Goal: Transaction & Acquisition: Purchase product/service

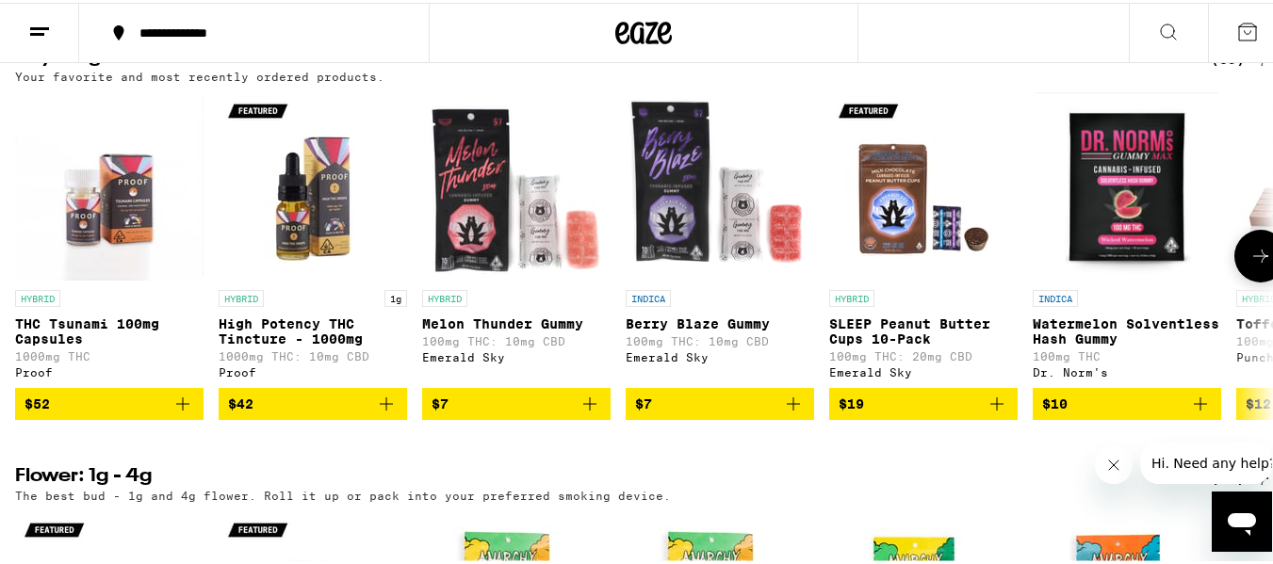
scroll to position [1507, 0]
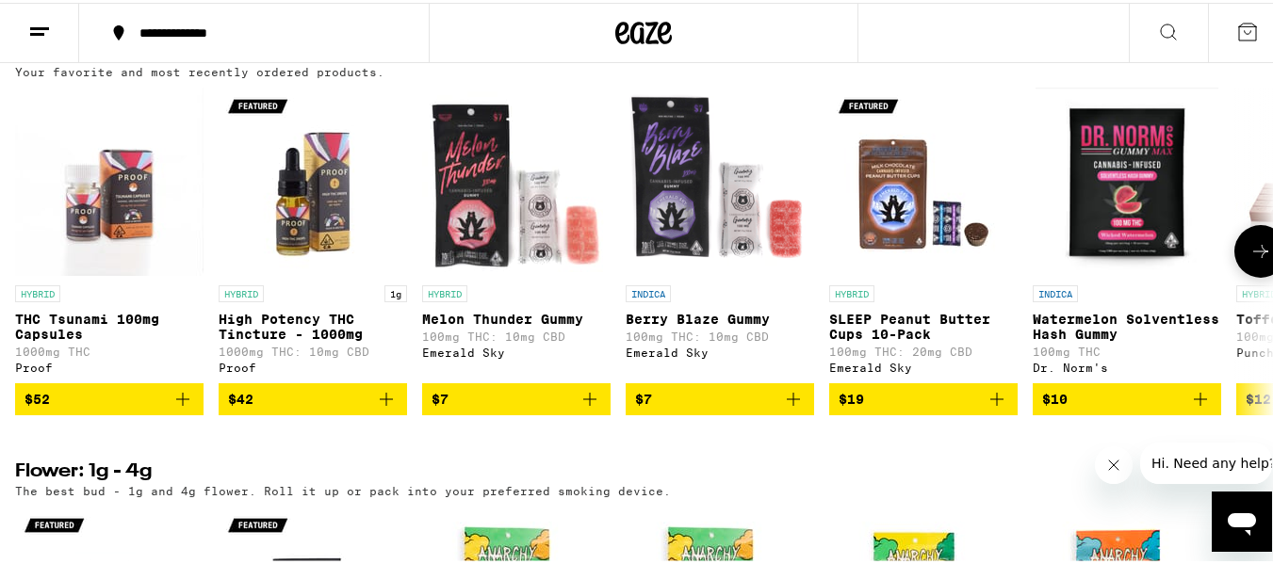
click at [1234, 275] on button at bounding box center [1260, 248] width 53 height 53
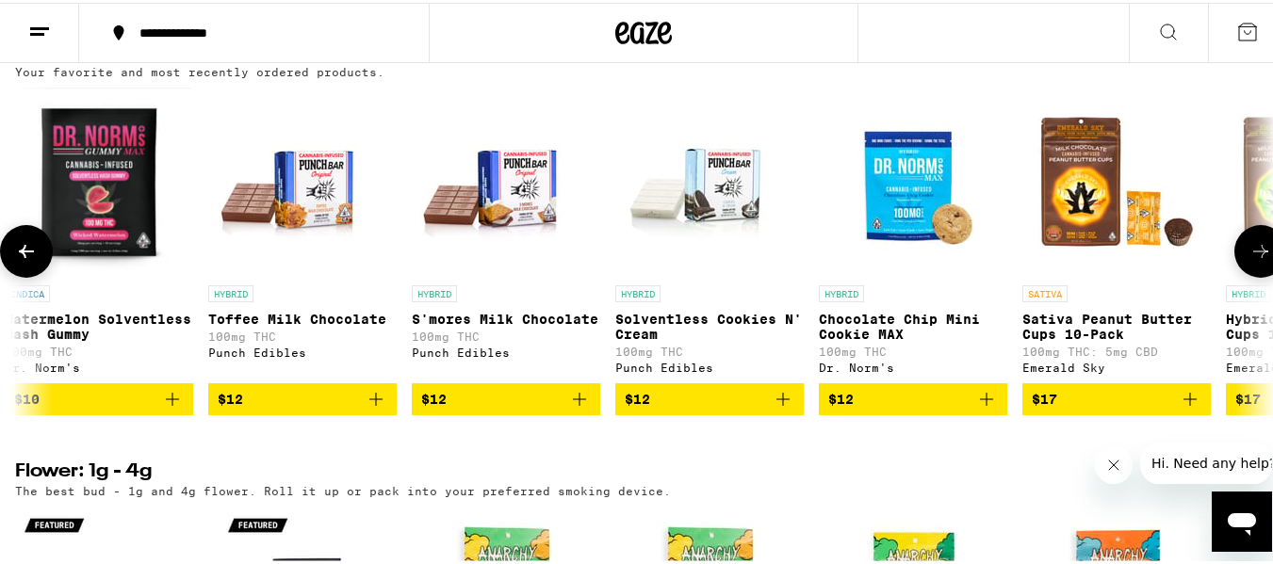
scroll to position [0, 1037]
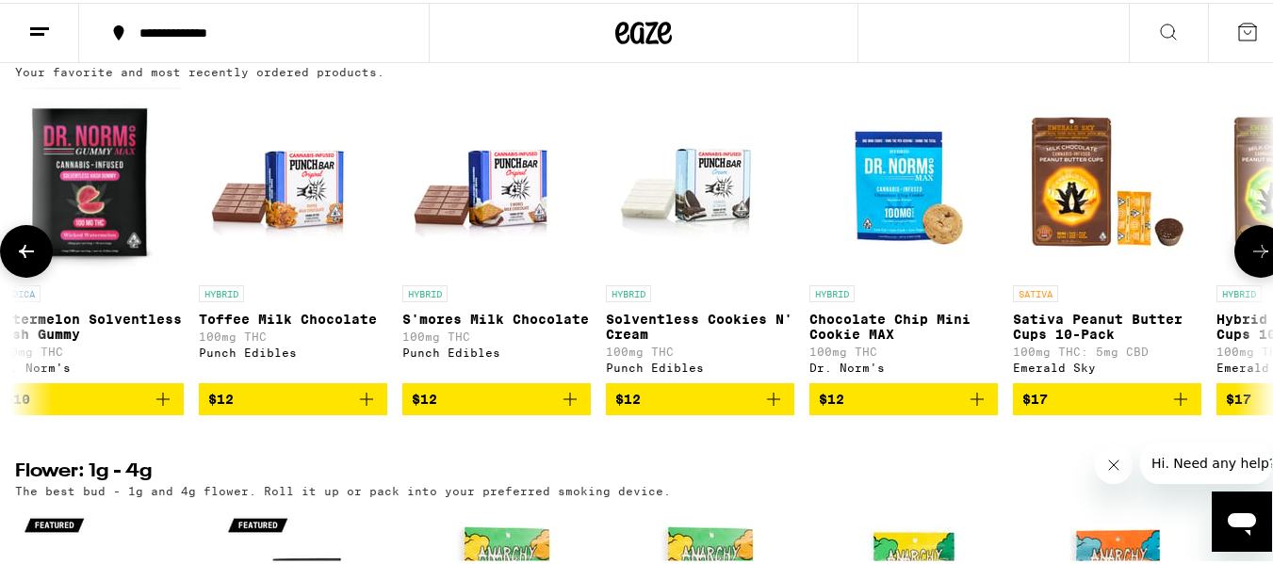
click at [1234, 275] on button at bounding box center [1260, 248] width 53 height 53
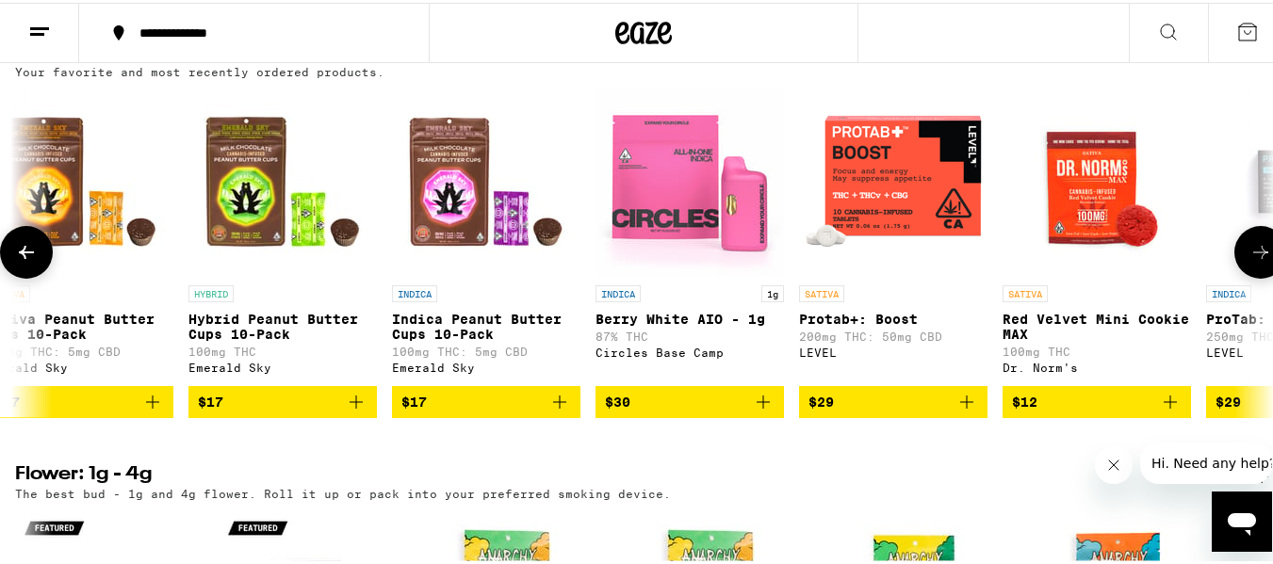
scroll to position [0, 2074]
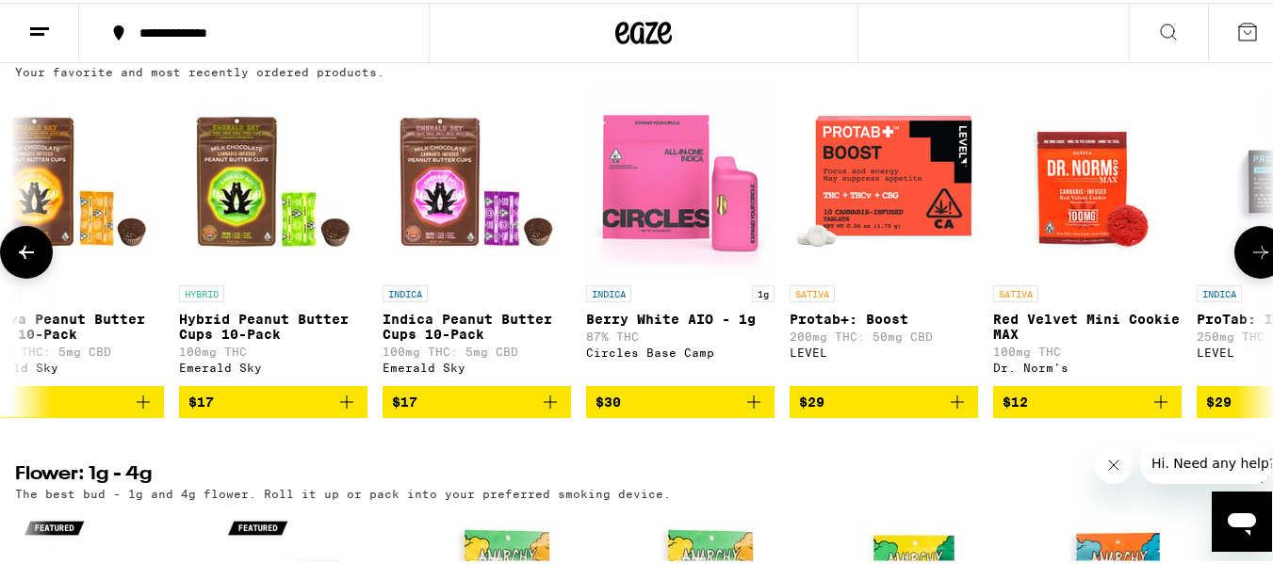
click at [1234, 276] on button at bounding box center [1260, 249] width 53 height 53
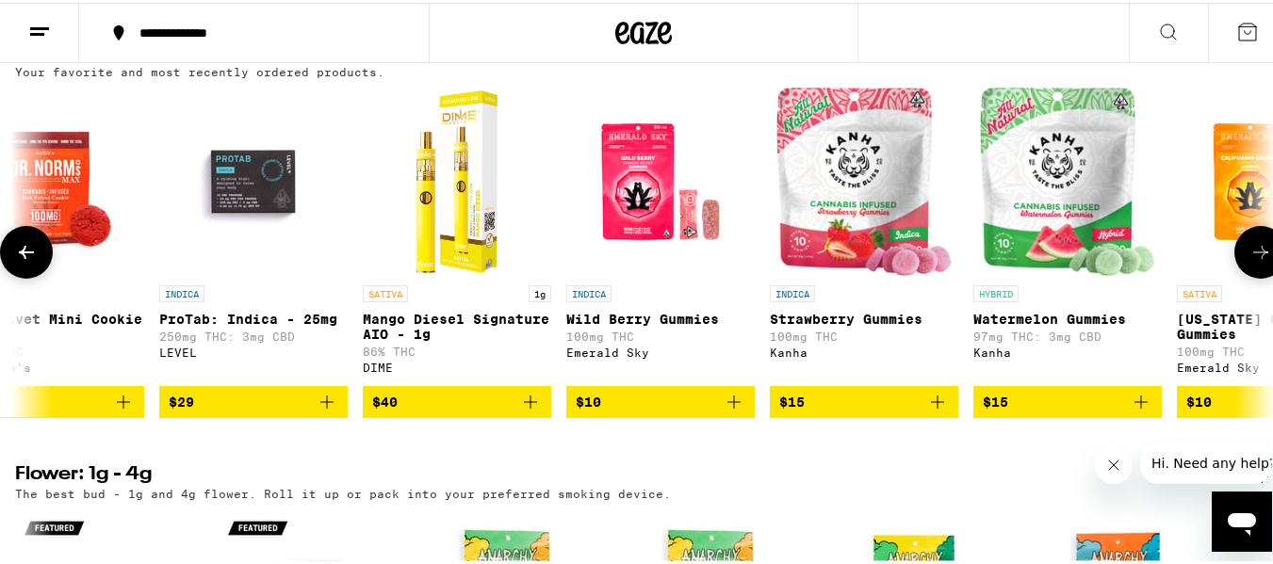
click at [1234, 276] on button at bounding box center [1260, 249] width 53 height 53
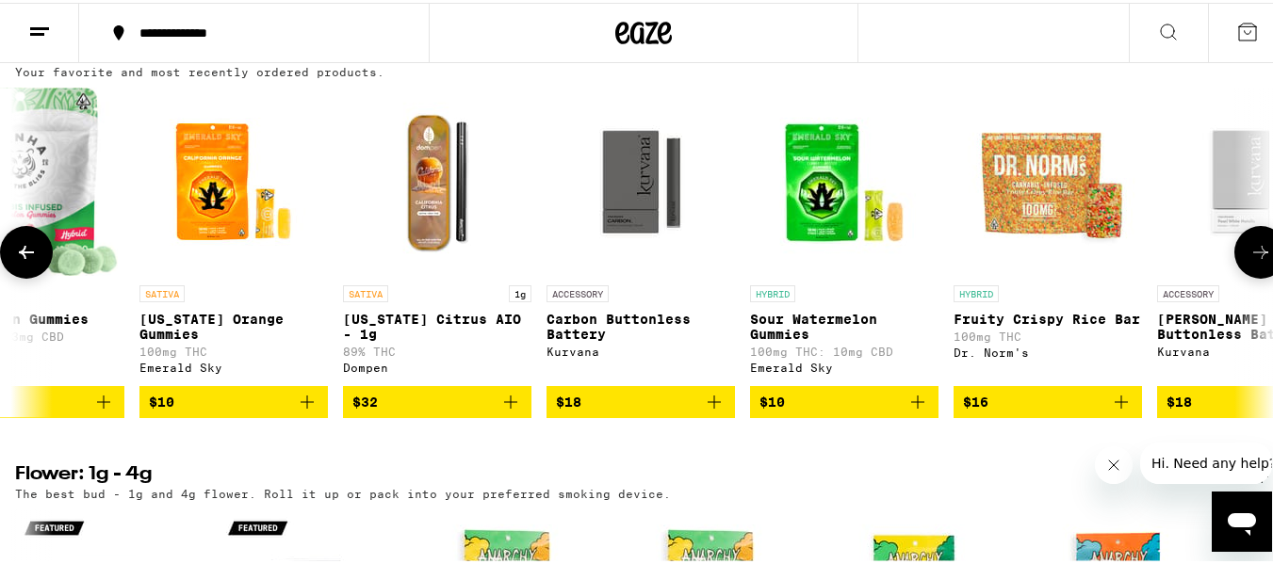
click at [1234, 276] on button at bounding box center [1260, 249] width 53 height 53
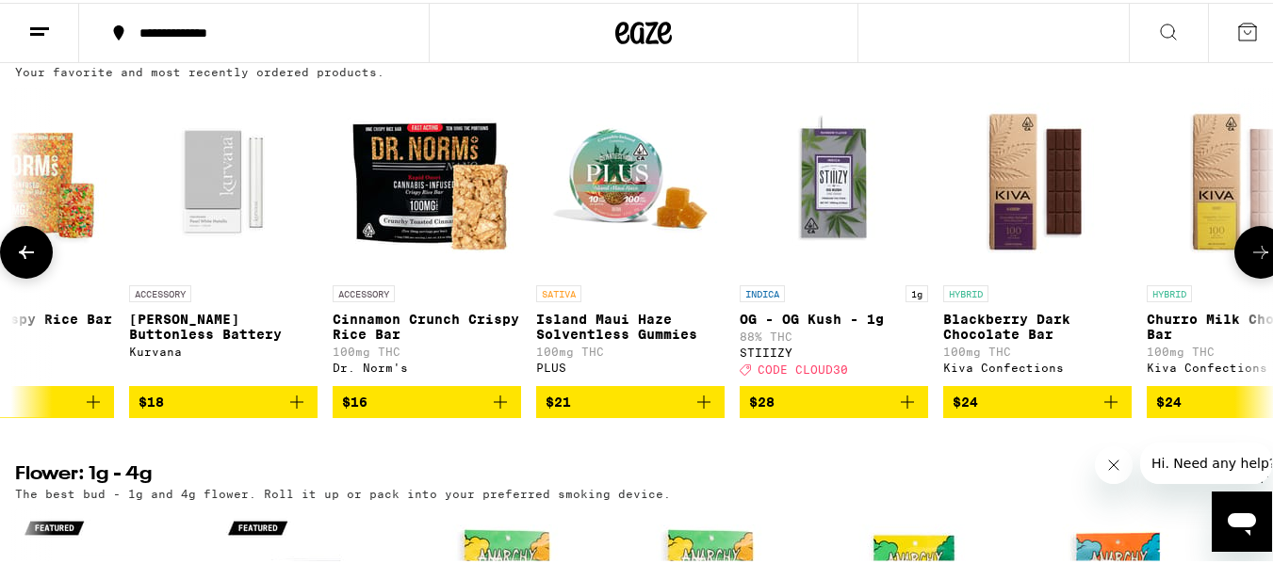
scroll to position [0, 5186]
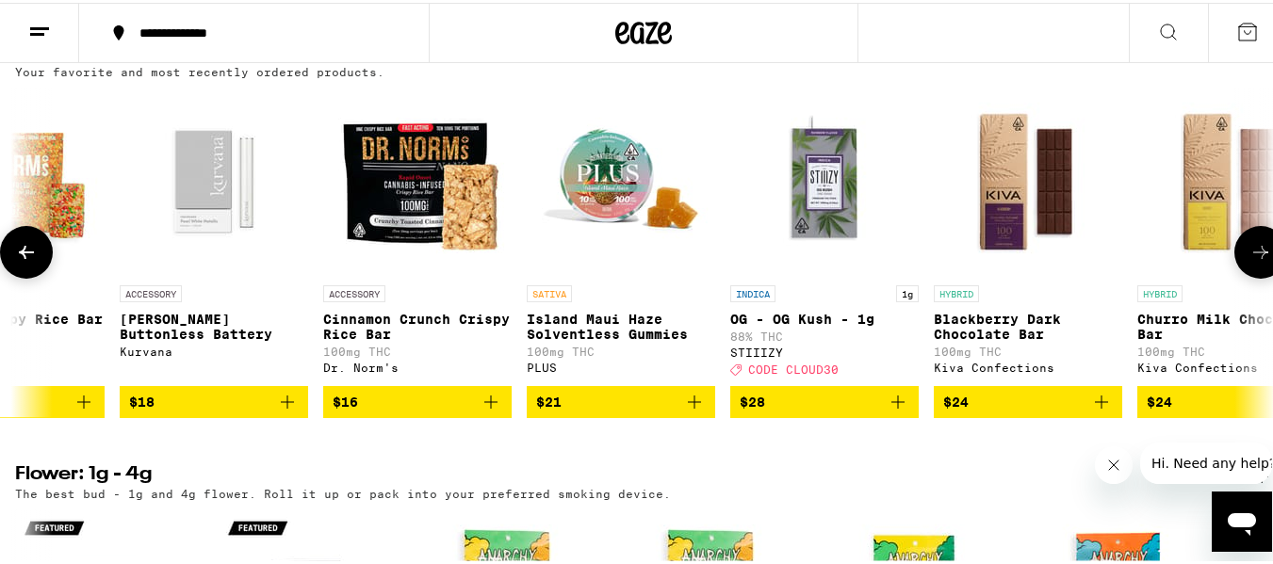
click at [1234, 276] on button at bounding box center [1260, 249] width 53 height 53
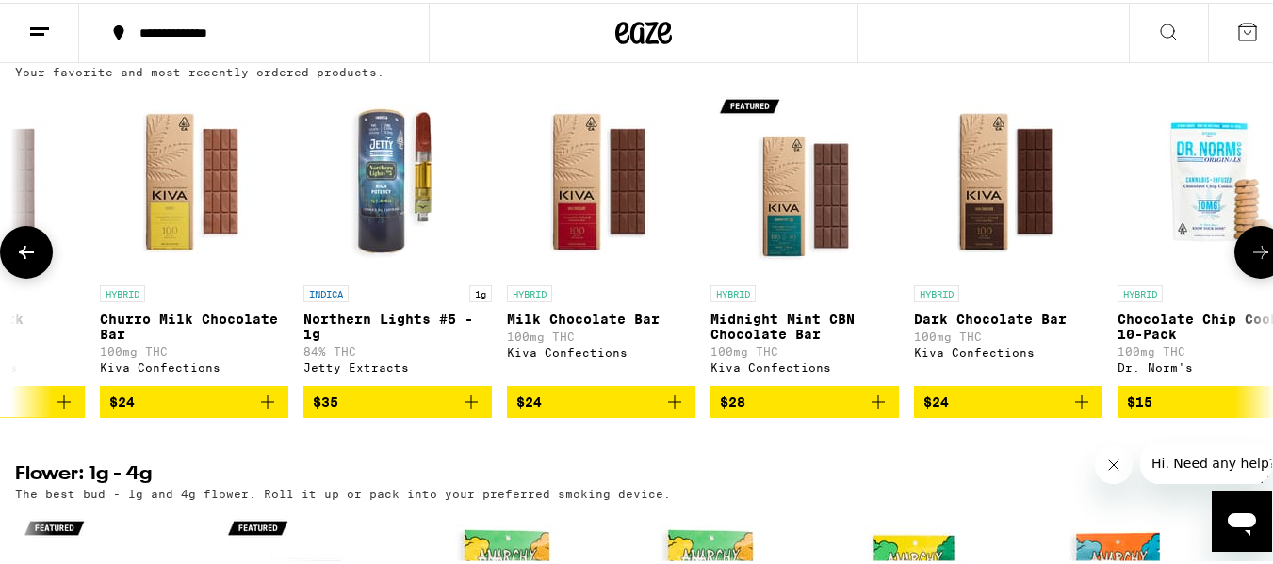
click at [1234, 276] on button at bounding box center [1260, 249] width 53 height 53
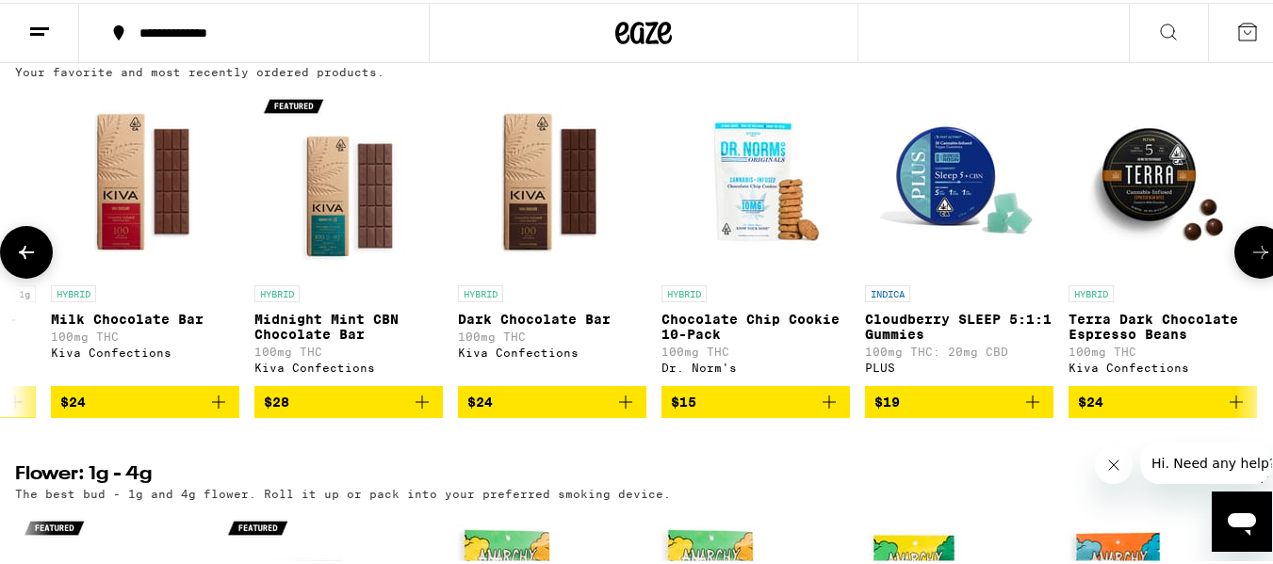
scroll to position [0, 6693]
click at [1234, 276] on div at bounding box center [1260, 249] width 53 height 53
